Goal: Task Accomplishment & Management: Complete application form

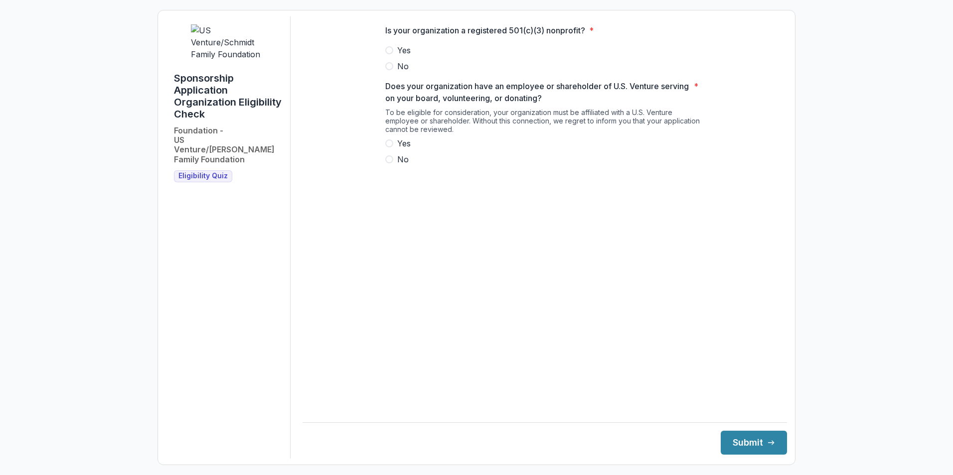
click at [391, 54] on span at bounding box center [389, 50] width 8 height 8
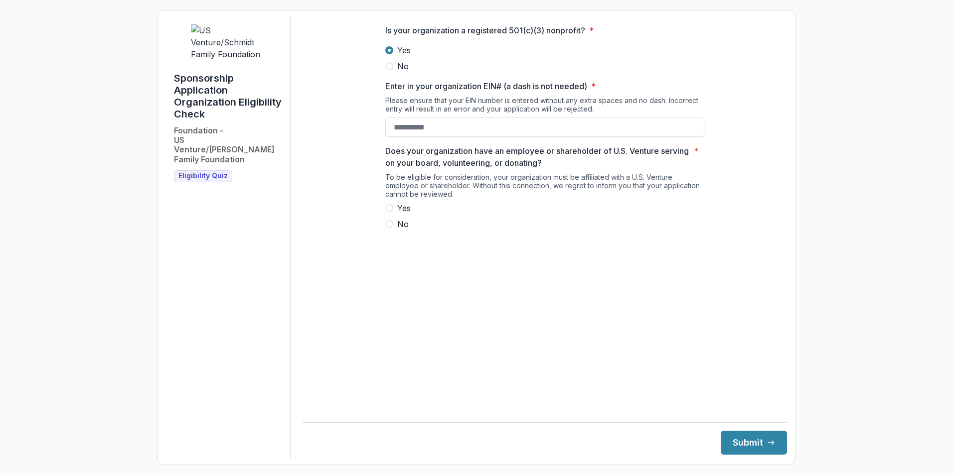
click at [421, 152] on div "Is your organization a registered 501(c)(3) nonprofit? * Yes No Enter in your o…" at bounding box center [544, 131] width 319 height 230
click at [421, 137] on input "Enter in your organization EIN# (a dash is not needed) *" at bounding box center [544, 127] width 319 height 20
type input "*********"
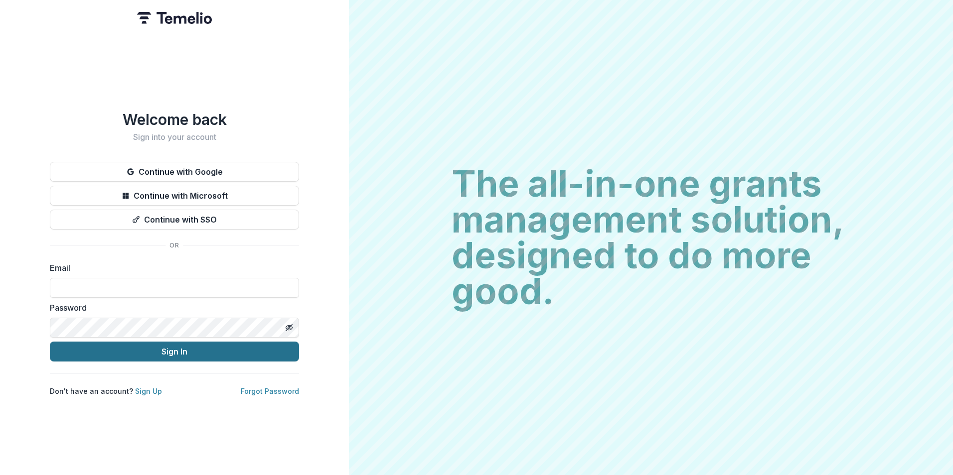
type input "**********"
click at [235, 352] on button "Sign In" at bounding box center [174, 352] width 249 height 20
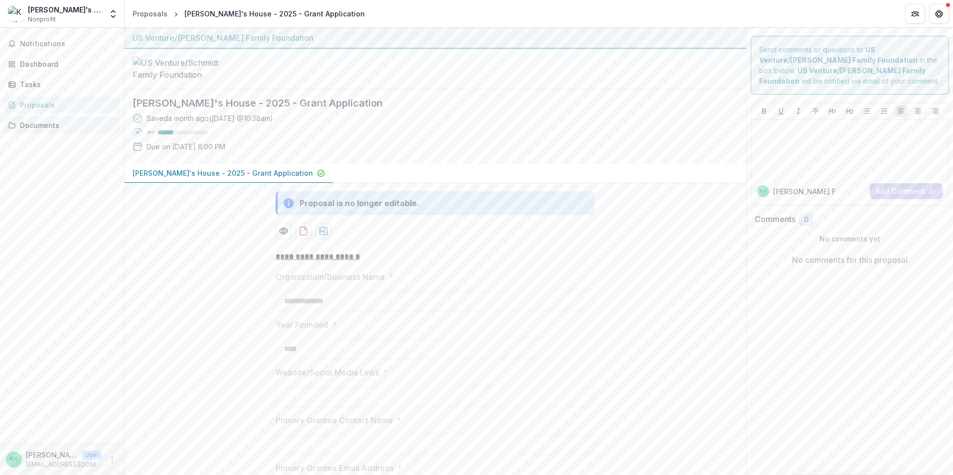
click at [81, 128] on div "Documents" at bounding box center [66, 125] width 92 height 10
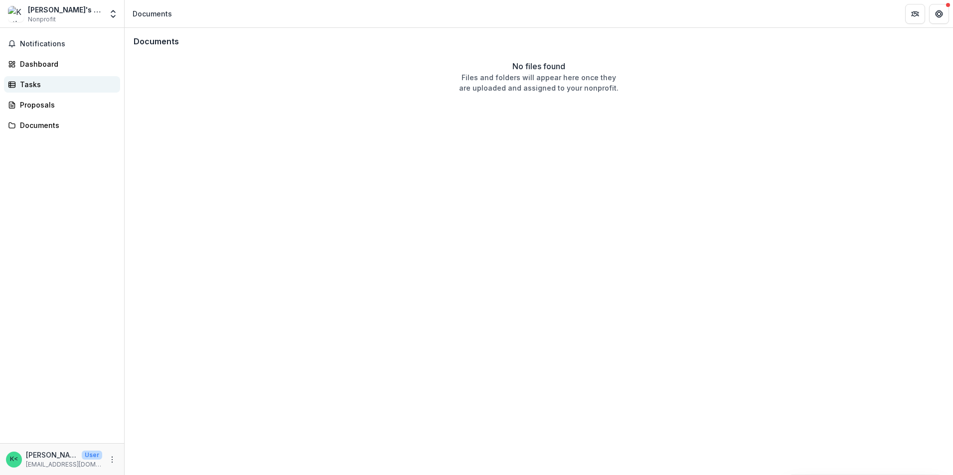
click at [82, 78] on link "Tasks" at bounding box center [62, 84] width 116 height 16
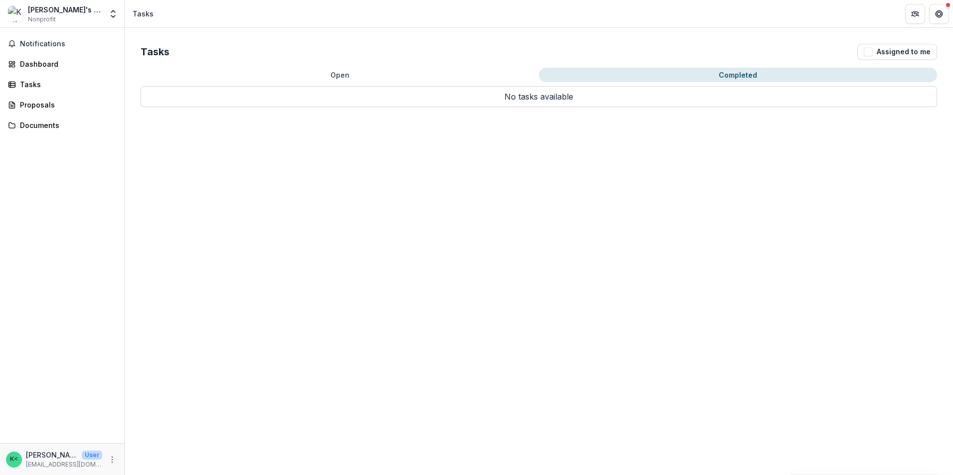
click at [700, 79] on button "Completed" at bounding box center [738, 75] width 398 height 14
click at [66, 40] on span "Notifications" at bounding box center [68, 44] width 96 height 8
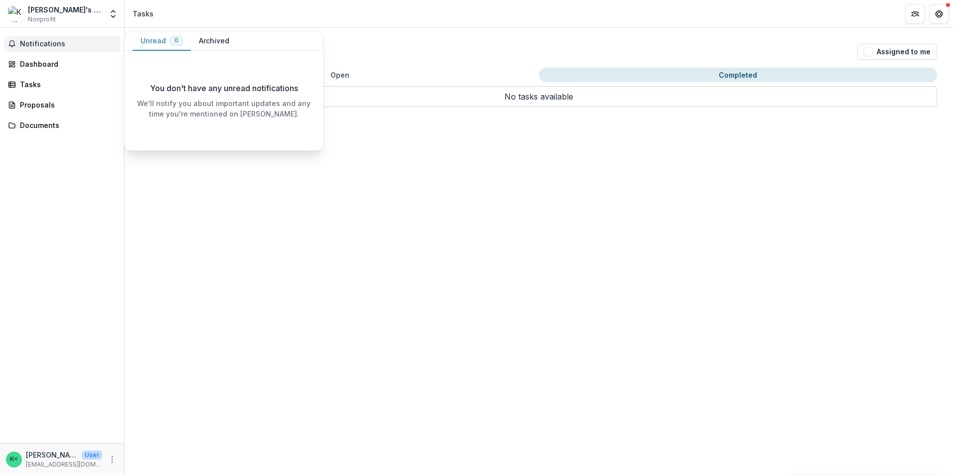
click at [51, 55] on div "Notifications Unread 0 Archived You don't have any unread notifications We'll n…" at bounding box center [62, 236] width 124 height 416
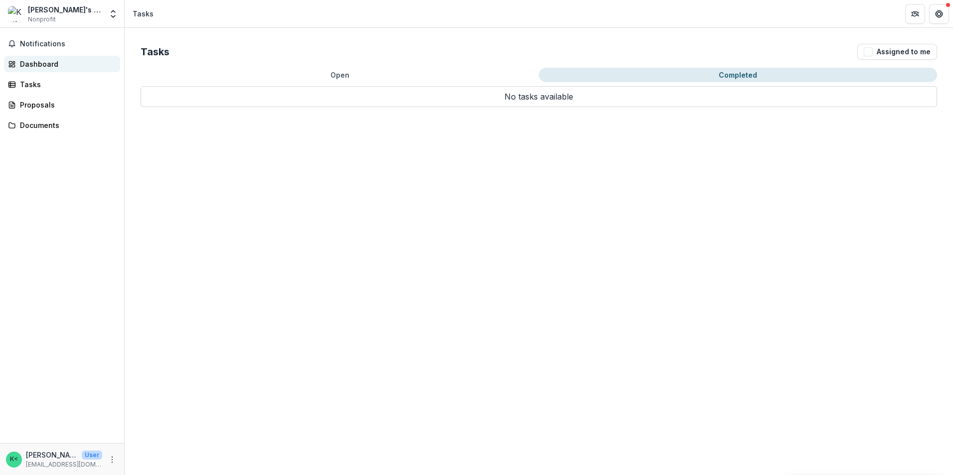
click at [48, 64] on div "Dashboard" at bounding box center [66, 64] width 92 height 10
